Goal: Transaction & Acquisition: Purchase product/service

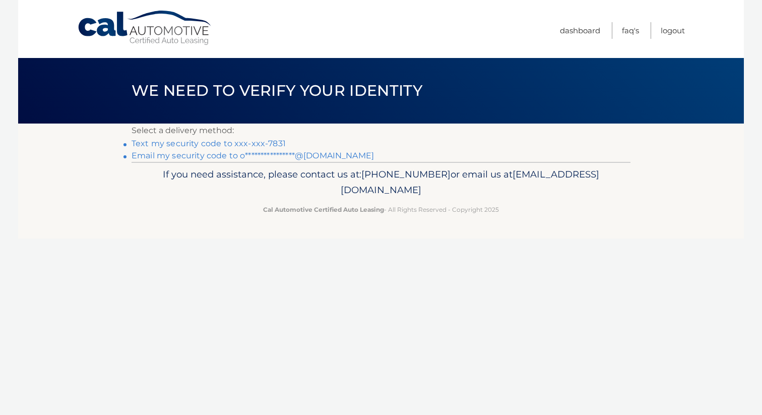
click at [236, 142] on link "Text my security code to xxx-xxx-7831" at bounding box center [209, 144] width 154 height 10
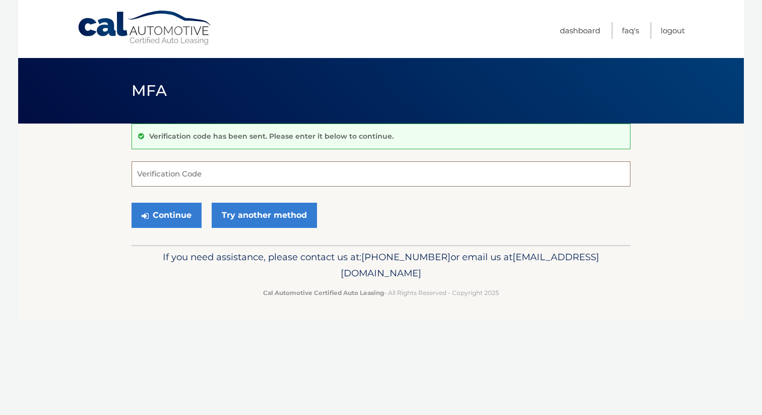
click at [236, 168] on input "Verification Code" at bounding box center [381, 173] width 499 height 25
type input "164025"
click at [132, 203] on button "Continue" at bounding box center [167, 215] width 70 height 25
click at [166, 222] on button "Continue" at bounding box center [167, 215] width 70 height 25
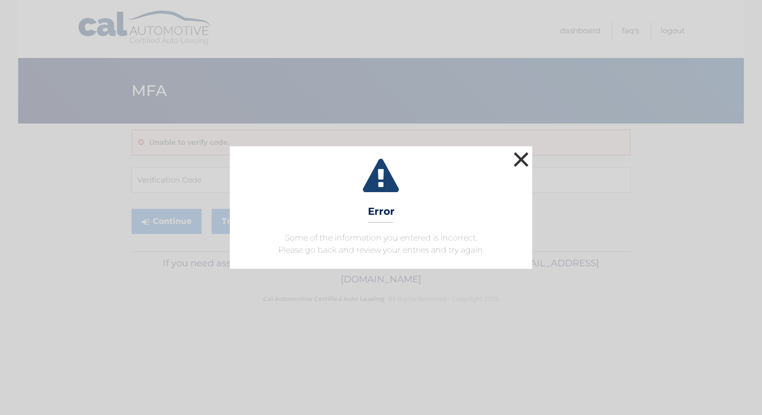
click at [518, 162] on button "×" at bounding box center [521, 159] width 20 height 20
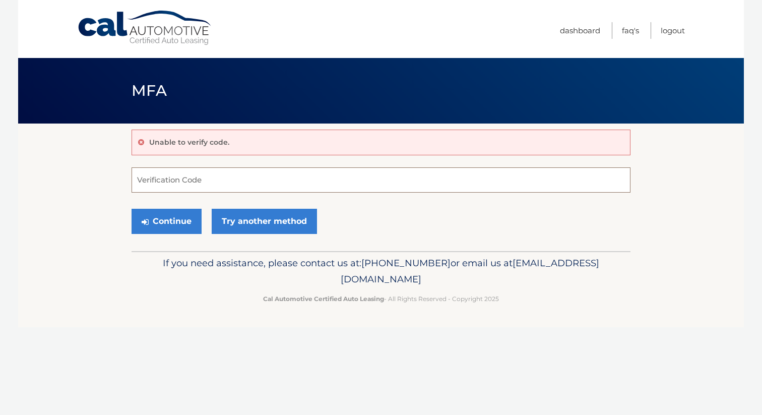
click at [330, 180] on input "Verification Code" at bounding box center [381, 179] width 499 height 25
type input "164025"
click at [132, 209] on button "Continue" at bounding box center [167, 221] width 70 height 25
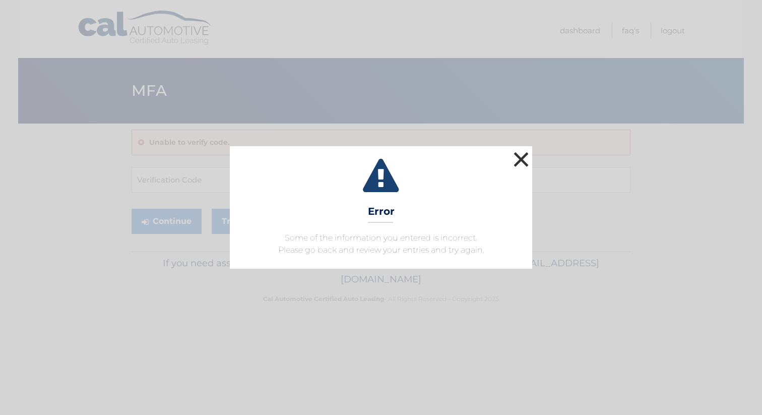
click at [525, 163] on button "×" at bounding box center [521, 159] width 20 height 20
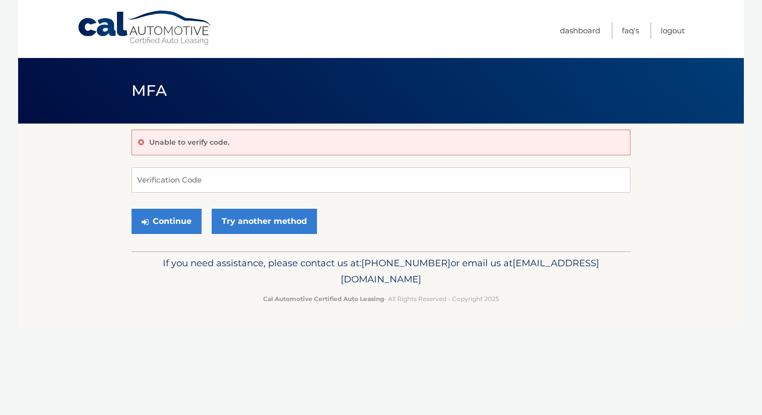
click at [160, 203] on form "Verification Code Continue Try another method" at bounding box center [381, 203] width 499 height 72
click at [167, 173] on input "Verification Code" at bounding box center [381, 179] width 499 height 25
type input "164025"
click at [171, 220] on button "Continue" at bounding box center [167, 221] width 70 height 25
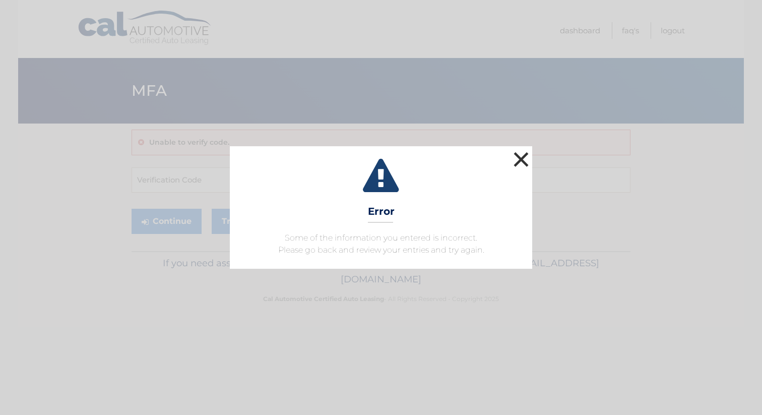
click at [517, 156] on button "×" at bounding box center [521, 159] width 20 height 20
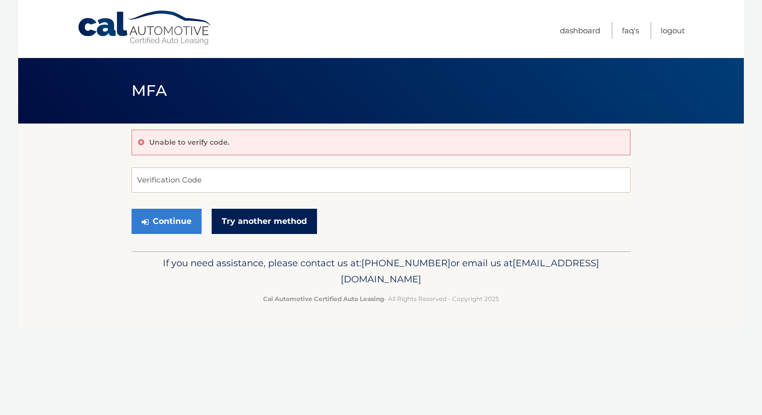
click at [253, 227] on link "Try another method" at bounding box center [264, 221] width 105 height 25
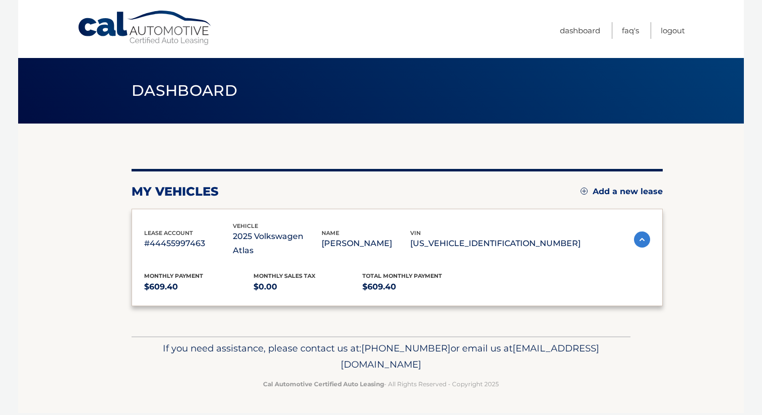
click at [659, 130] on section "my vehicles Add a new lease lease account #44455997463 vehicle 2025 Volkswagen …" at bounding box center [381, 230] width 726 height 213
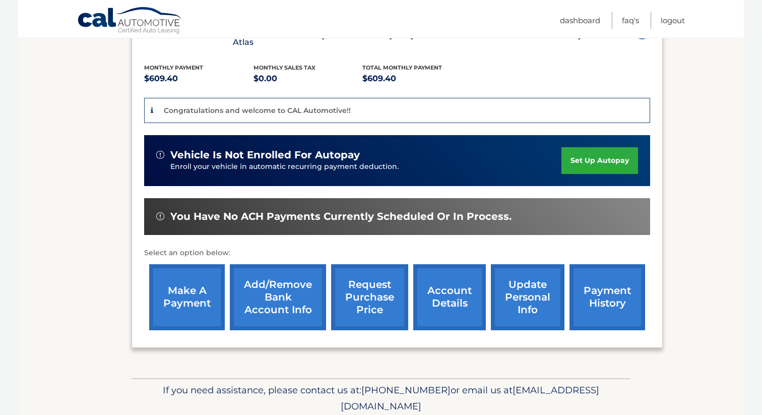
scroll to position [213, 0]
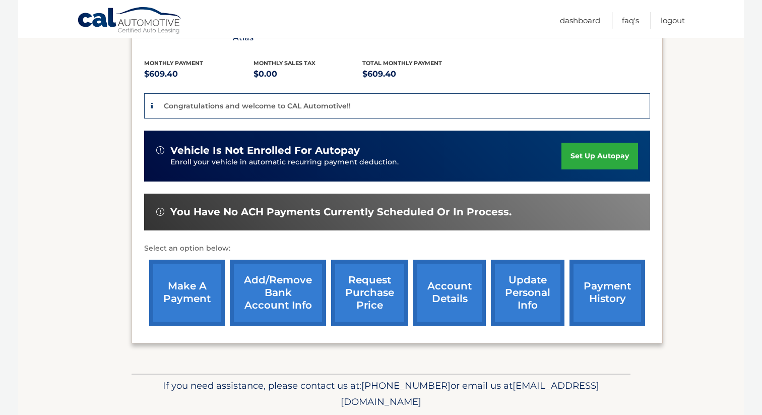
click at [211, 290] on link "make a payment" at bounding box center [187, 293] width 76 height 66
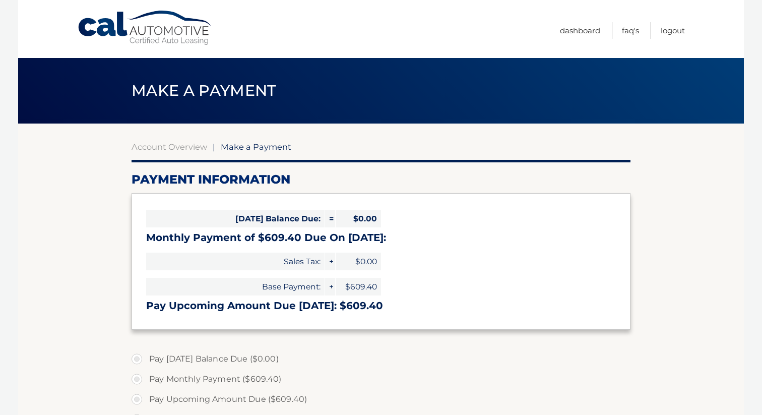
select select "ZDhjM2I2Y2MtZTg3Zi00NmNjLThjZmYtODQ5OGFjODZiNzNl"
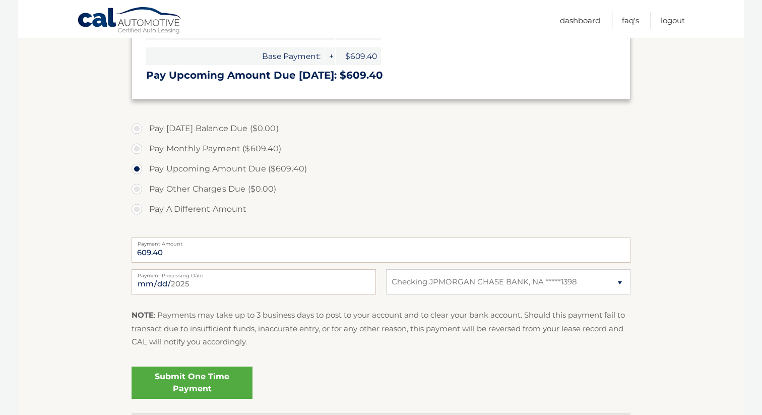
scroll to position [229, 0]
click at [413, 286] on select "Select Bank Account Checking JPMORGAN CHASE BANK, NA *****1398" at bounding box center [508, 282] width 245 height 25
click at [379, 329] on p "NOTE : Payments may take up to 3 business days to post to your account and to c…" at bounding box center [381, 330] width 499 height 40
click at [210, 379] on link "Submit One Time Payment" at bounding box center [192, 384] width 121 height 32
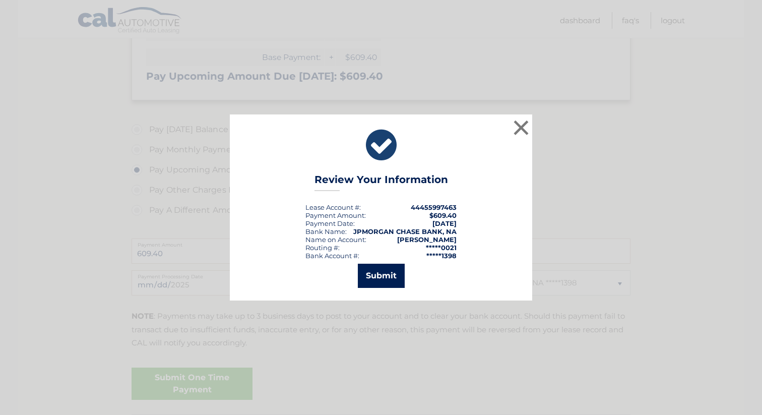
click at [377, 276] on button "Submit" at bounding box center [381, 276] width 47 height 24
